Goal: Task Accomplishment & Management: Manage account settings

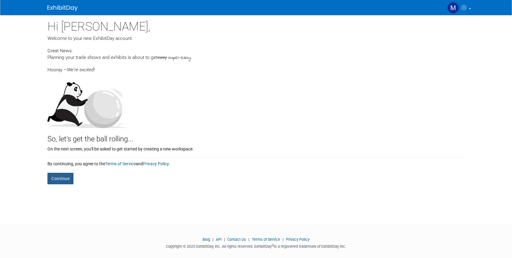
click at [60, 181] on button "Continue" at bounding box center [60, 178] width 26 height 11
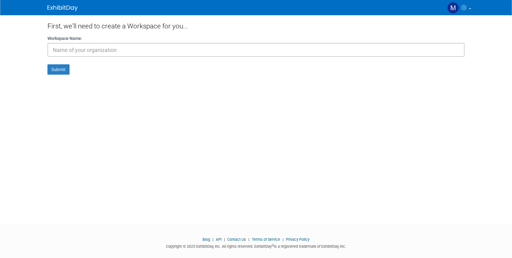
click at [96, 54] on input "text" at bounding box center [255, 50] width 417 height 14
type input "AHS"
click at [57, 68] on button "Submit" at bounding box center [58, 69] width 22 height 10
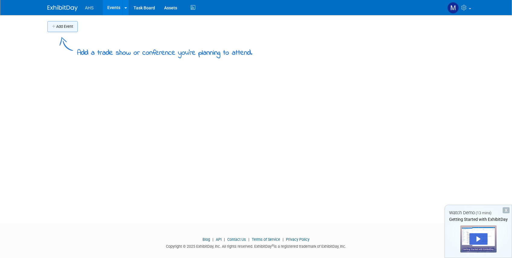
click at [68, 24] on button "Add Event" at bounding box center [62, 26] width 30 height 11
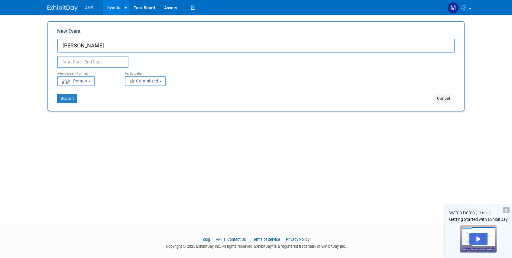
type input "[PERSON_NAME]"
click at [64, 100] on button "Submit" at bounding box center [67, 99] width 20 height 10
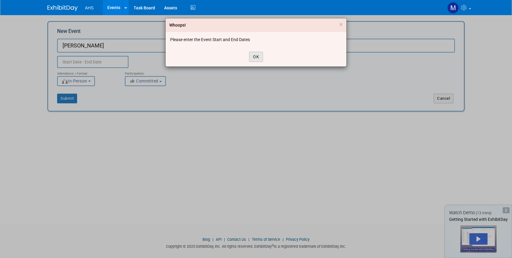
click at [262, 60] on button "OK" at bounding box center [256, 57] width 14 height 10
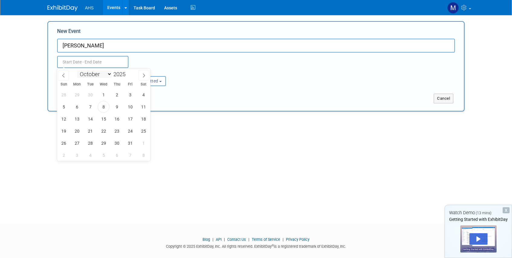
click at [93, 67] on input "text" at bounding box center [92, 62] width 71 height 12
click at [133, 118] on span "17" at bounding box center [130, 119] width 12 height 12
click at [70, 131] on div "28 29 30 1 2 3 4 5 6 7 8 9 10 11 12 13 14 15 16 17 18 19 20 21 22 23 24 25 26 2…" at bounding box center [103, 125] width 93 height 73
click at [69, 131] on span "19" at bounding box center [64, 131] width 12 height 12
type input "Oct 17, 2025 to Oct 19, 2025"
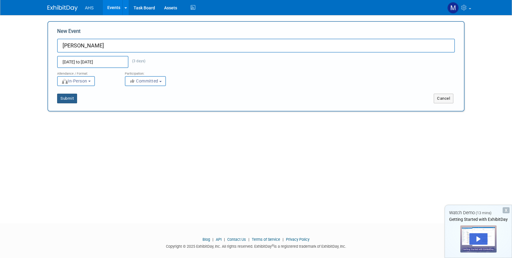
click at [70, 99] on button "Submit" at bounding box center [67, 99] width 20 height 10
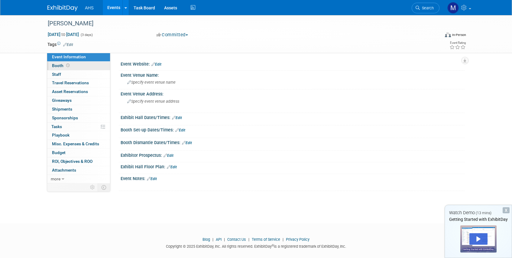
click at [76, 63] on link "Booth" at bounding box center [78, 66] width 63 height 8
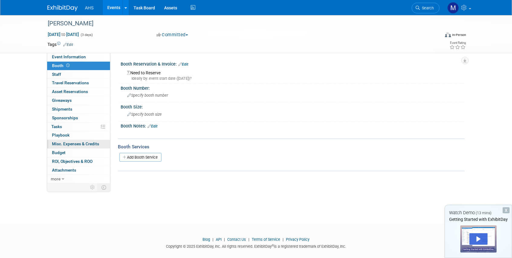
scroll to position [8, 0]
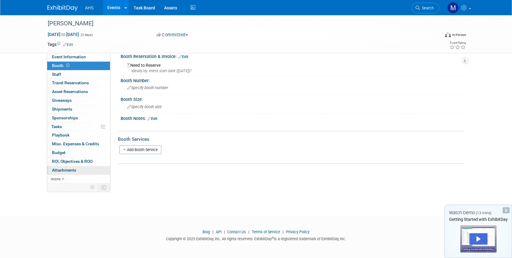
click at [72, 172] on span "Attachments 0" at bounding box center [64, 170] width 24 height 5
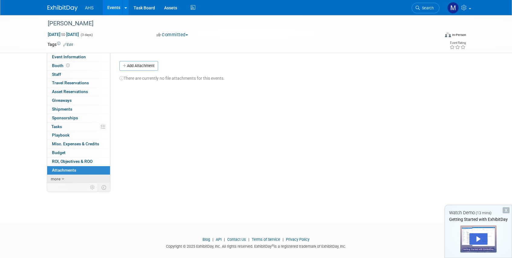
click at [62, 180] on icon at bounding box center [63, 179] width 3 height 4
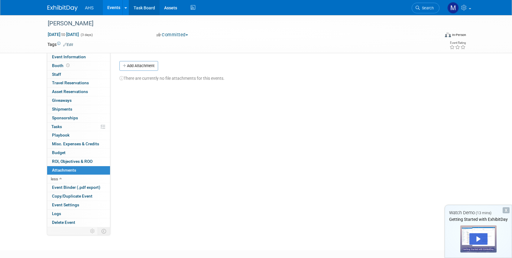
click at [136, 8] on link "Task Board" at bounding box center [144, 7] width 31 height 15
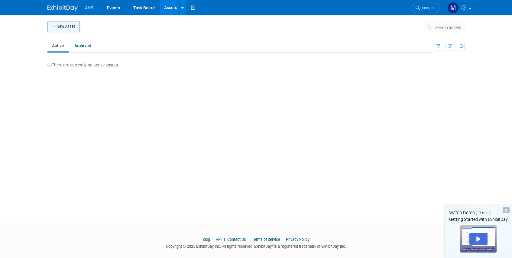
click at [69, 25] on button "New Asset" at bounding box center [63, 26] width 32 height 11
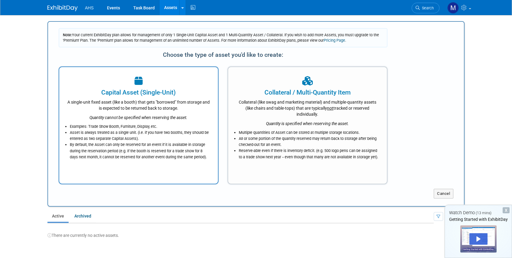
click at [104, 83] on div at bounding box center [139, 81] width 144 height 13
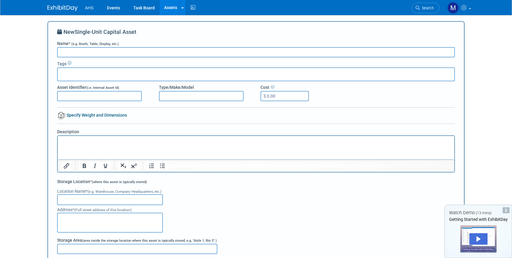
click at [90, 2] on li "AHS" at bounding box center [94, 5] width 18 height 9
click at [90, 7] on span "AHS" at bounding box center [89, 7] width 9 height 5
click at [479, 238] on div "Play" at bounding box center [479, 239] width 18 height 11
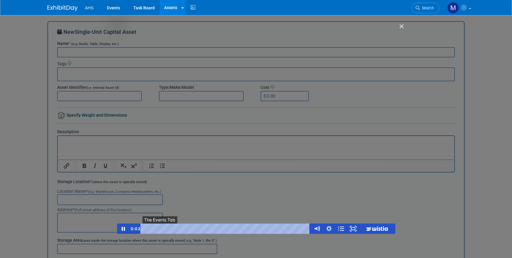
click at [158, 229] on span "●" at bounding box center [159, 229] width 2 height 2
click at [182, 227] on button "●" at bounding box center [182, 229] width 5 height 10
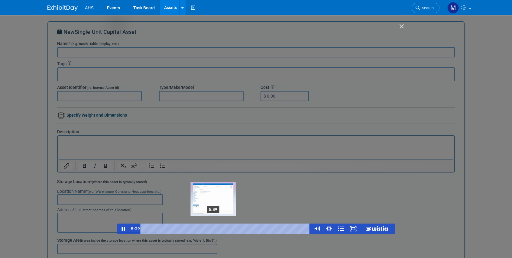
click at [214, 227] on div "5:39" at bounding box center [226, 229] width 163 height 10
click at [224, 227] on div "6:28" at bounding box center [226, 229] width 163 height 10
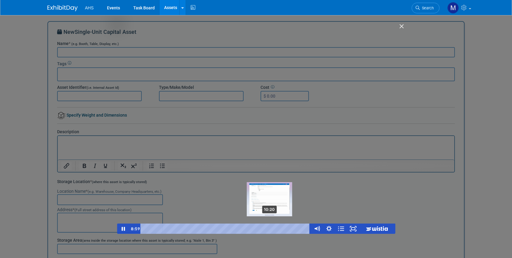
click at [284, 227] on button "●" at bounding box center [284, 229] width 5 height 10
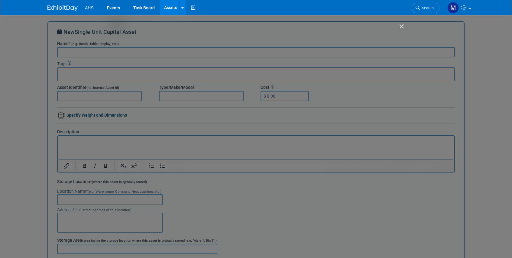
click at [408, 25] on div at bounding box center [256, 224] width 512 height 449
